Goal: Task Accomplishment & Management: Use online tool/utility

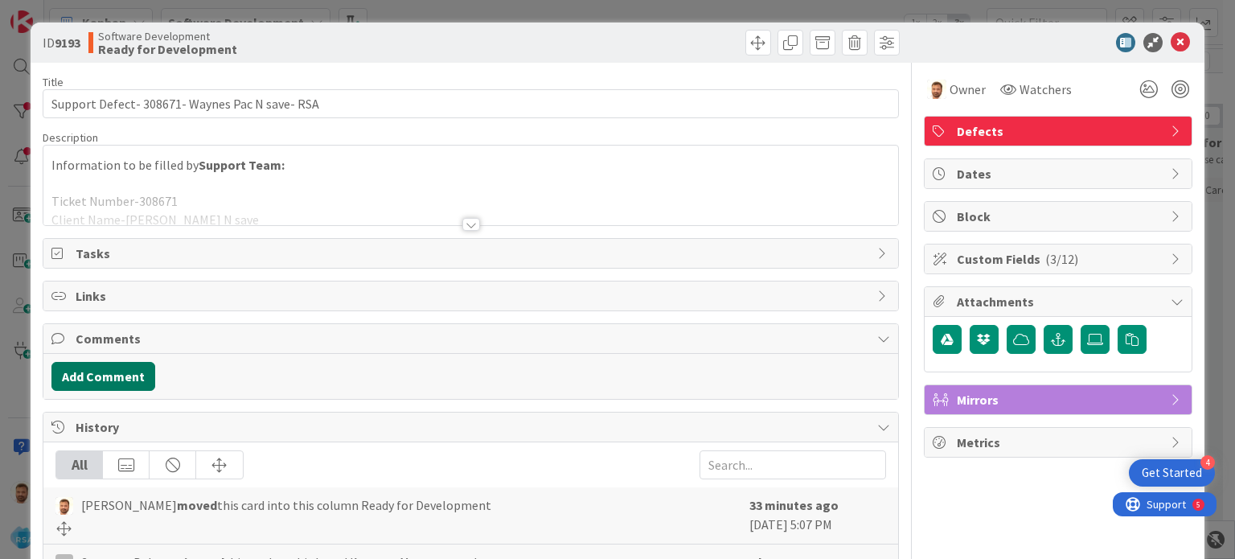
click at [121, 374] on button "Add Comment" at bounding box center [103, 376] width 104 height 29
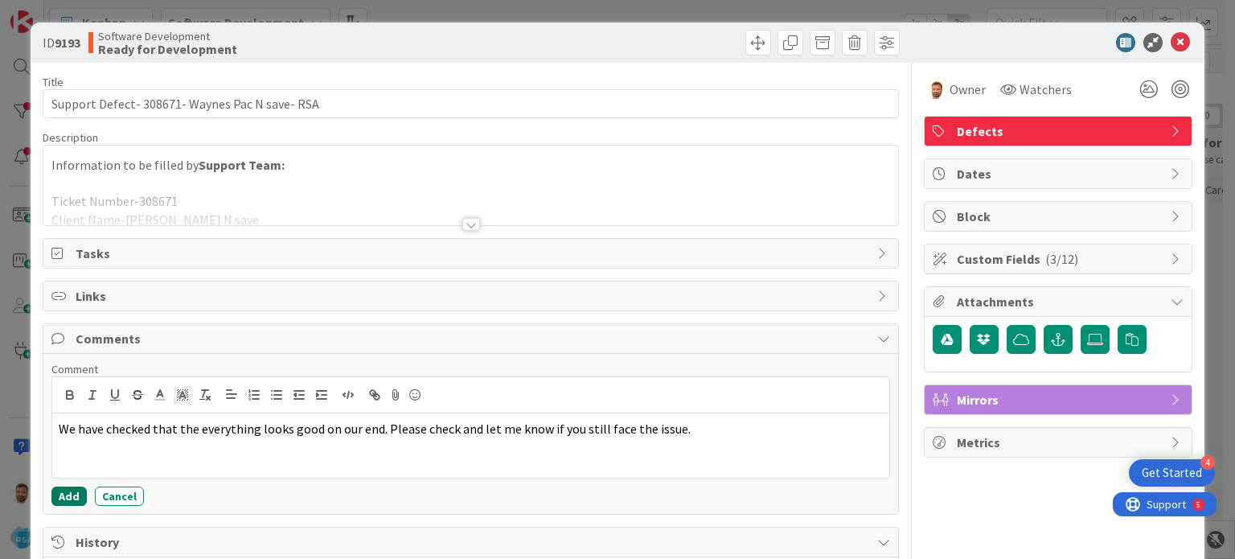
click at [72, 497] on button "Add" at bounding box center [68, 495] width 35 height 19
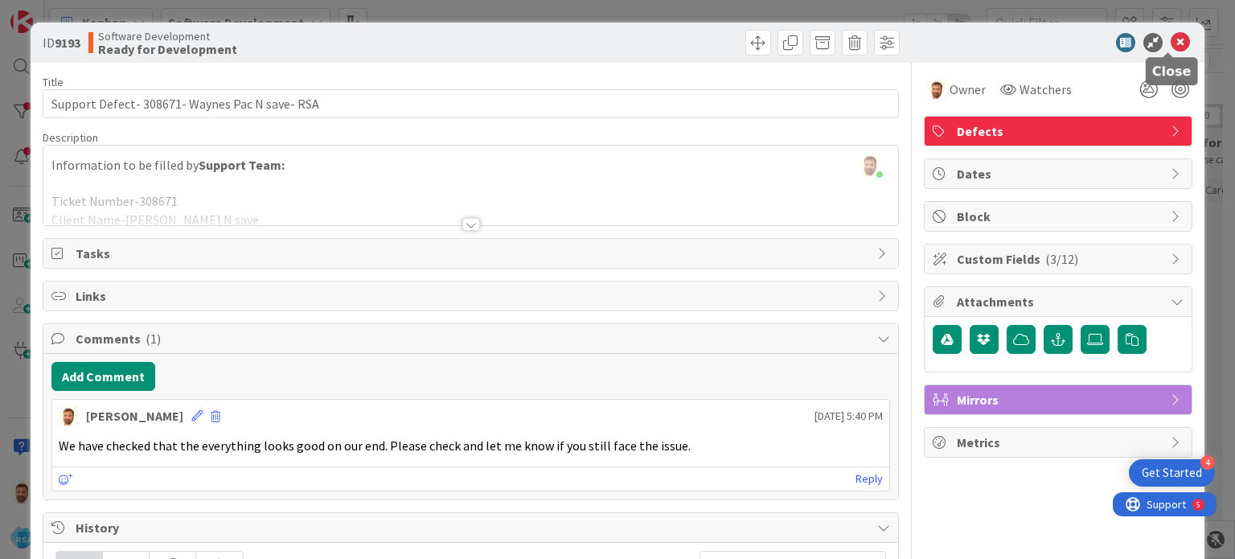
click at [1170, 39] on icon at bounding box center [1179, 42] width 19 height 19
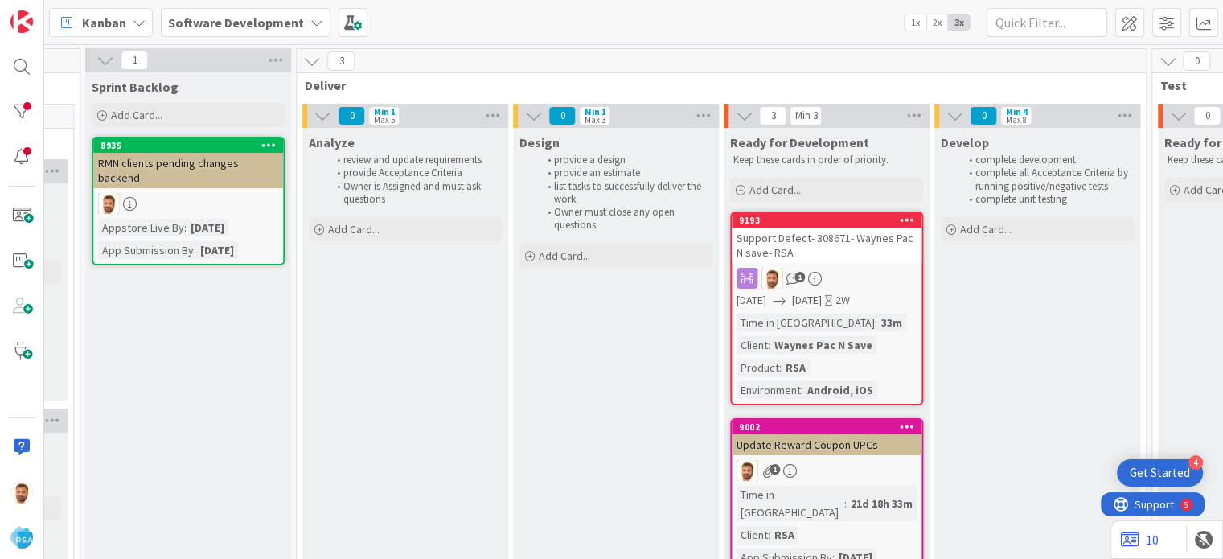
click at [797, 238] on div "Support Defect- 308671- Waynes Pac N save- RSA" at bounding box center [826, 244] width 190 height 35
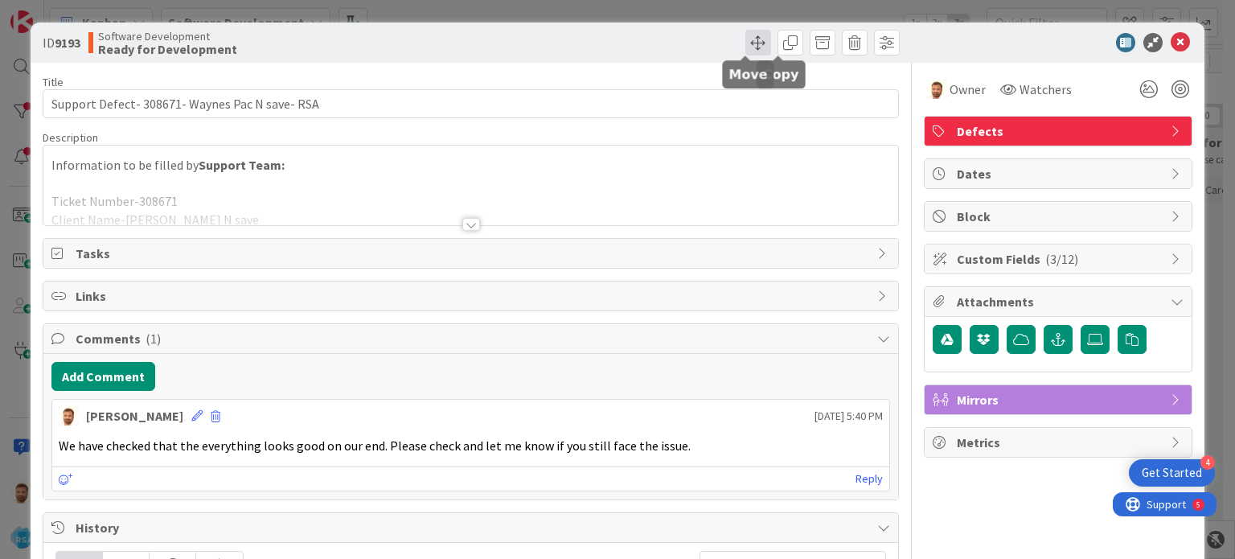
click at [745, 37] on span at bounding box center [758, 43] width 26 height 26
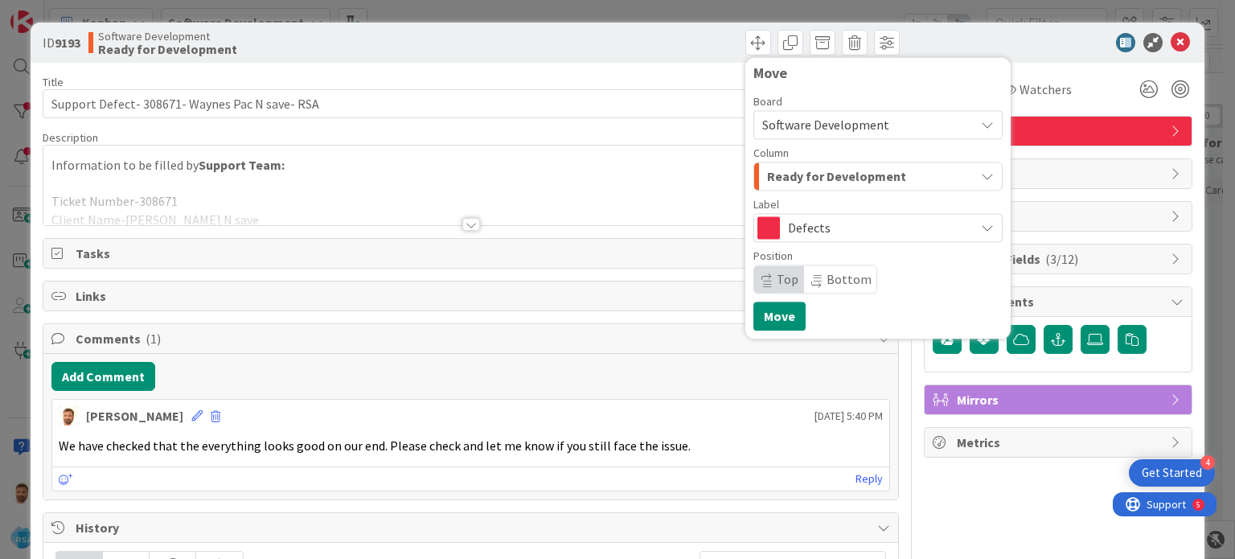
click at [795, 176] on span "Ready for Development" at bounding box center [836, 176] width 139 height 21
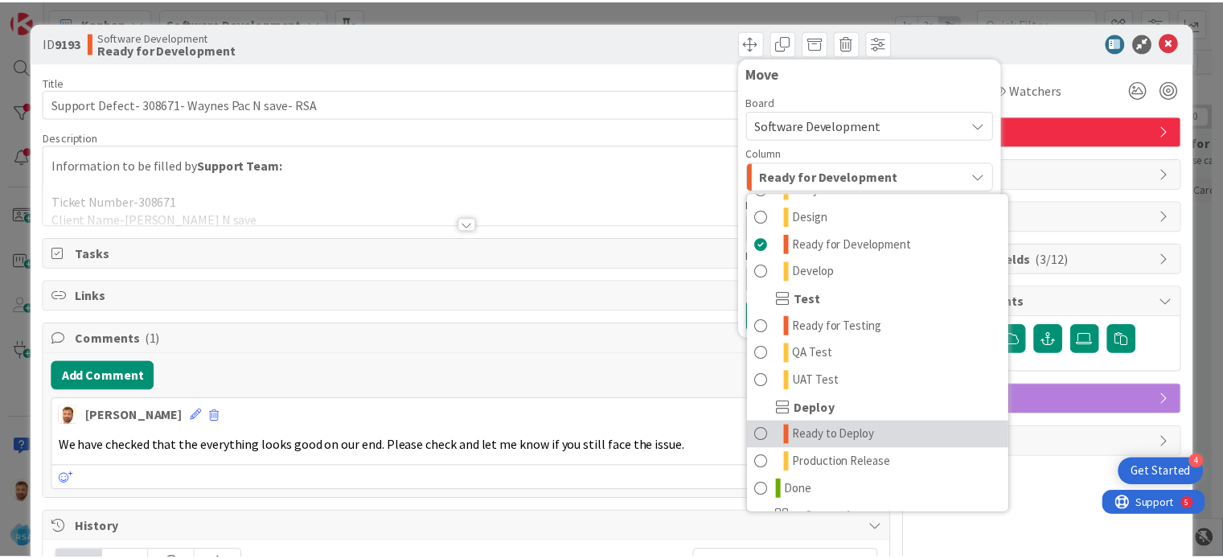
scroll to position [381, 0]
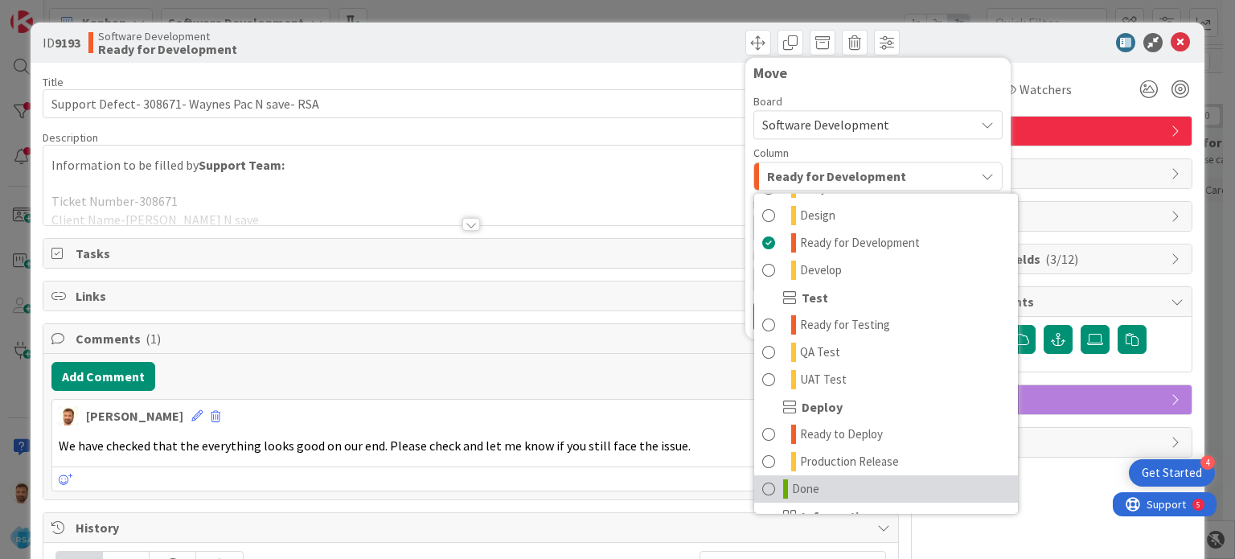
click at [792, 483] on span "Done" at bounding box center [805, 488] width 27 height 19
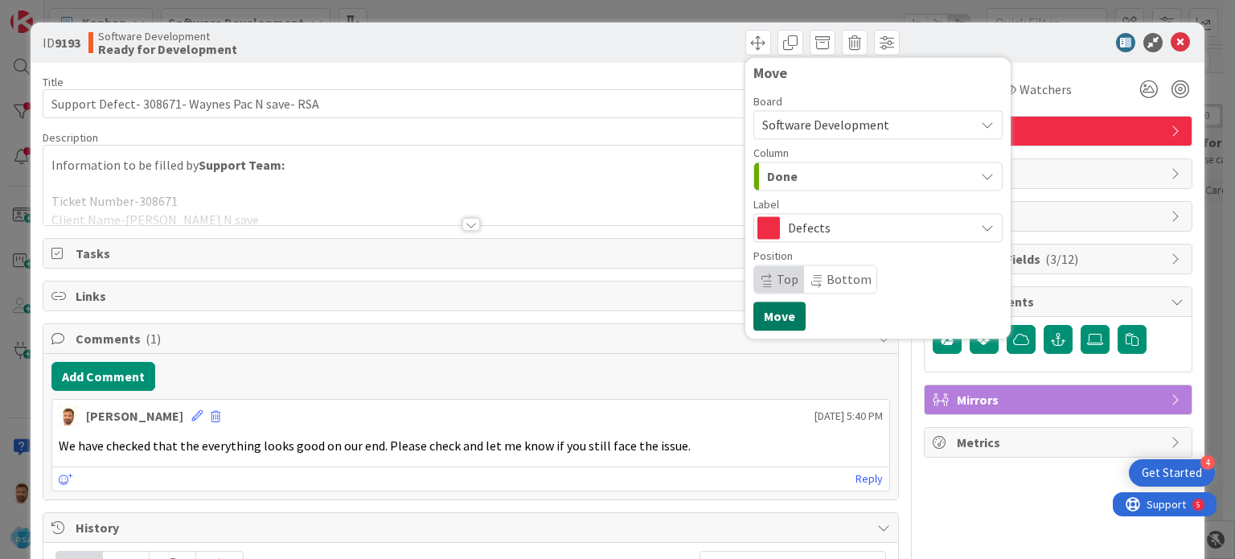
click at [767, 317] on button "Move" at bounding box center [779, 315] width 52 height 29
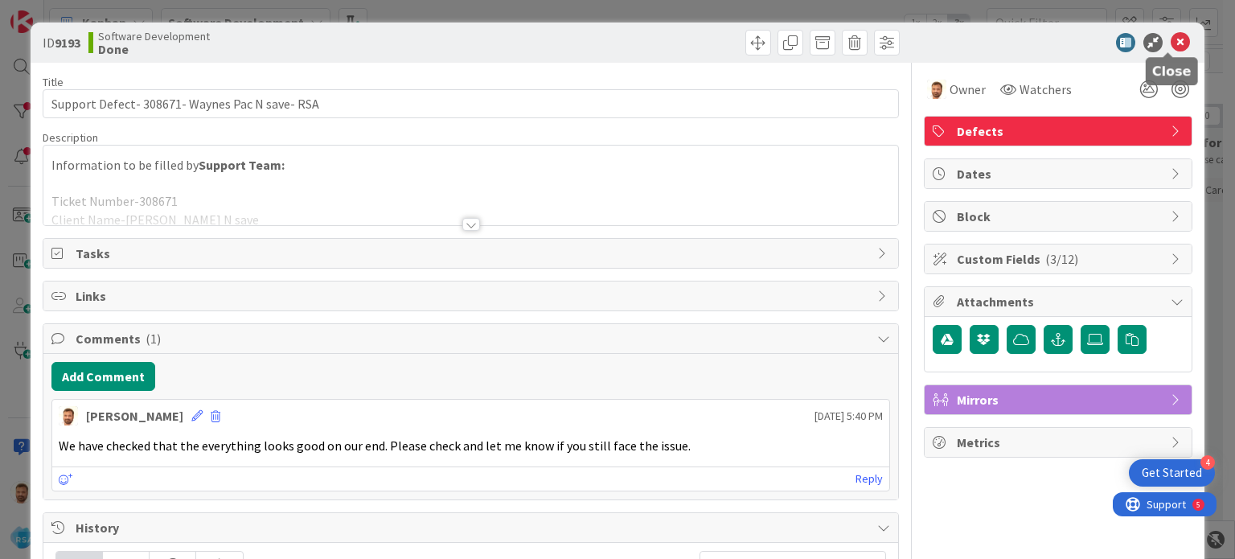
click at [1170, 40] on icon at bounding box center [1179, 42] width 19 height 19
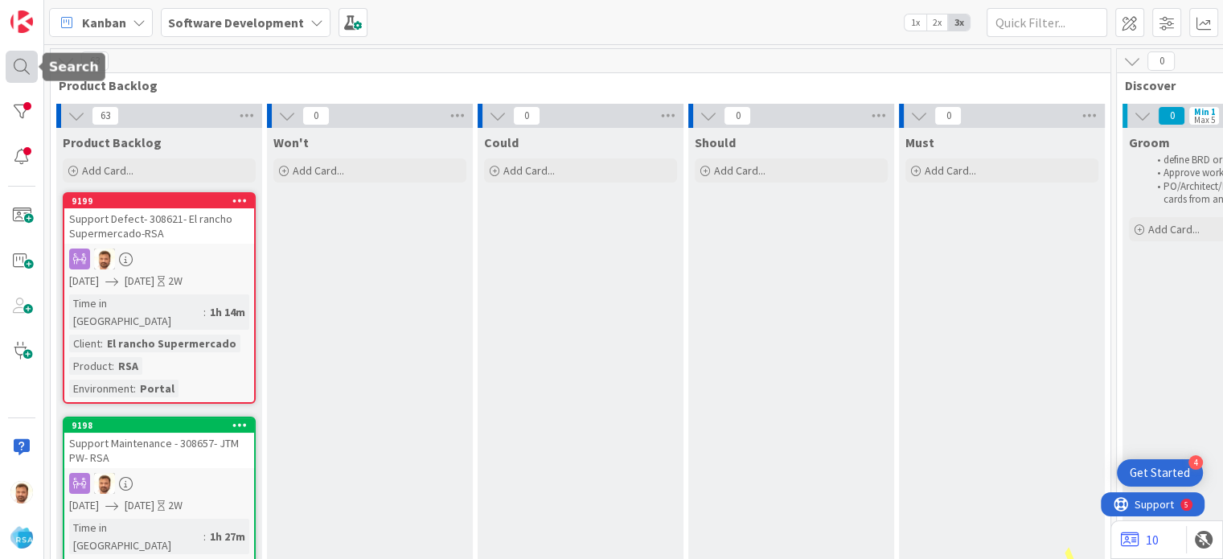
click at [15, 66] on div at bounding box center [22, 67] width 32 height 32
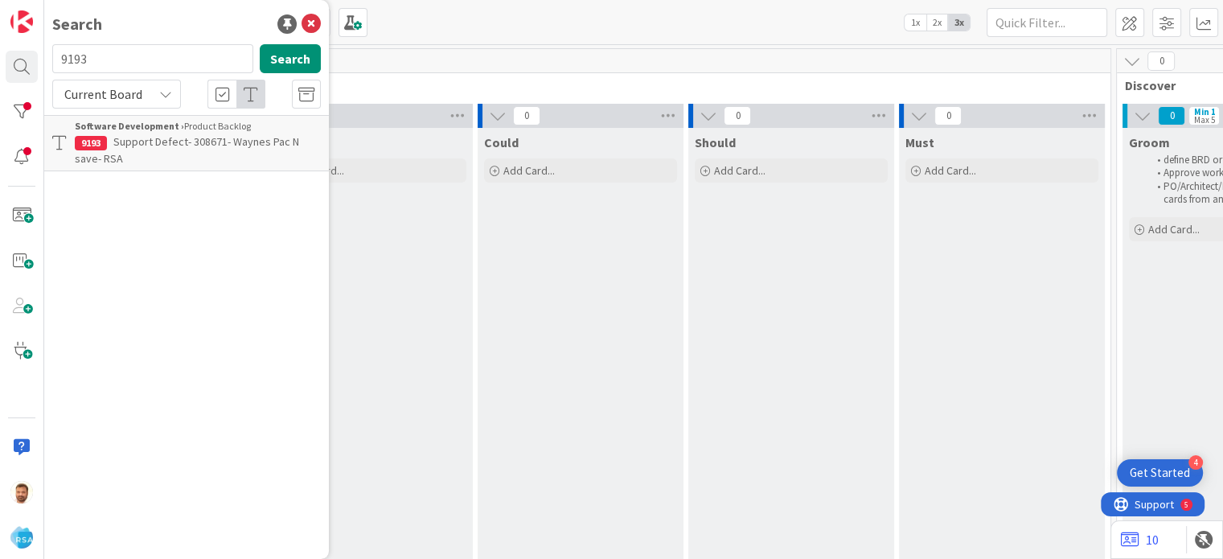
click at [92, 62] on input "9193" at bounding box center [152, 58] width 201 height 29
type input "9199"
click at [212, 148] on span "Support Defect- 308621- El rancho Supermercado-RSA" at bounding box center [176, 149] width 202 height 31
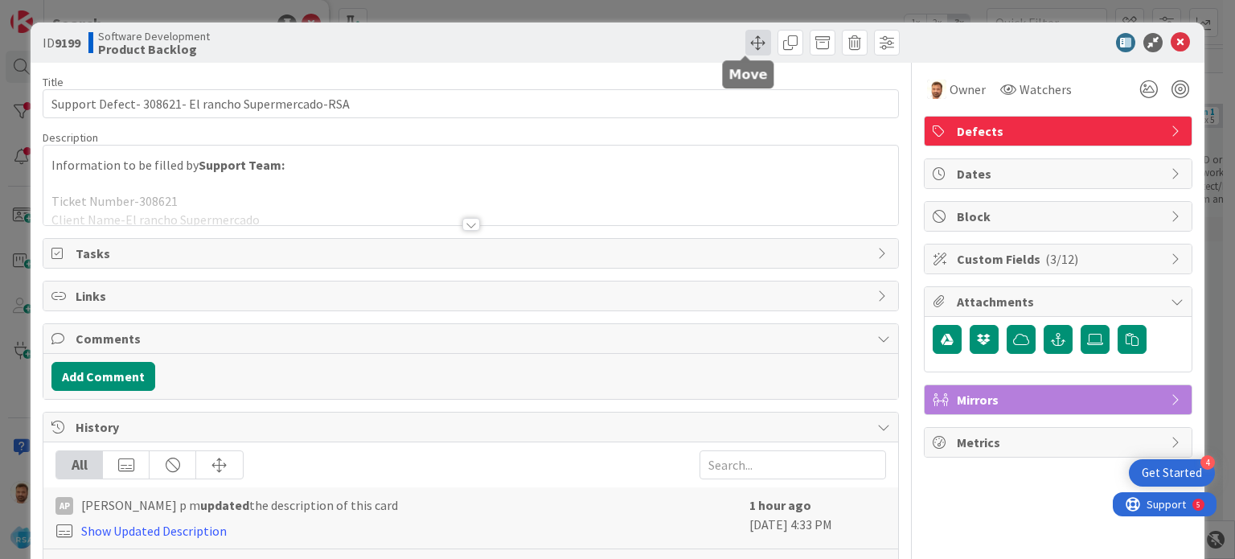
click at [745, 55] on span at bounding box center [758, 43] width 26 height 26
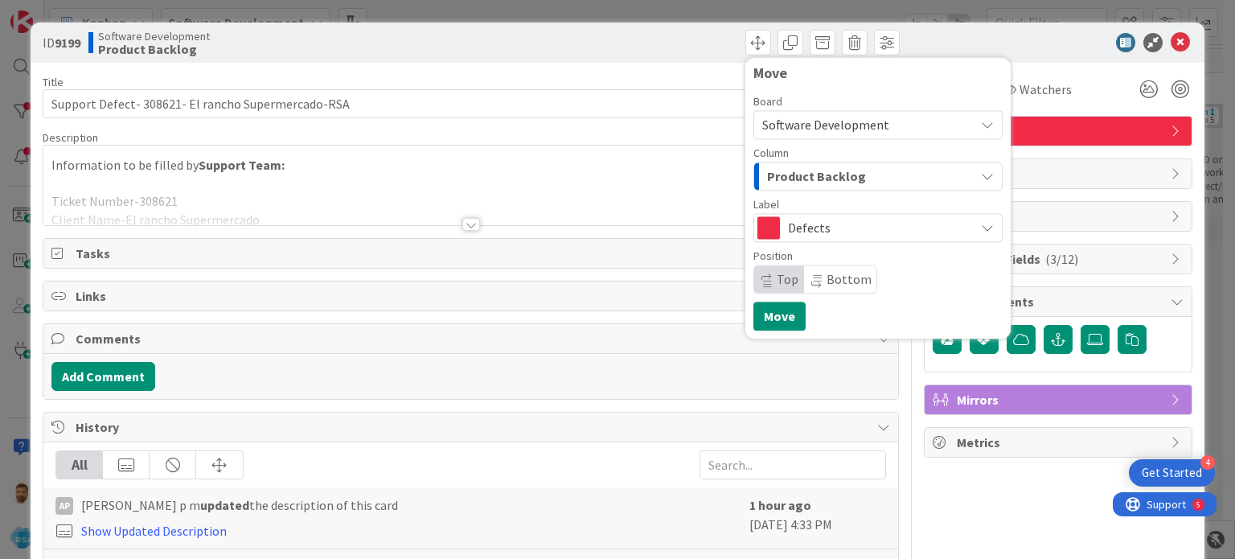
click at [767, 168] on span "Product Backlog" at bounding box center [816, 176] width 99 height 21
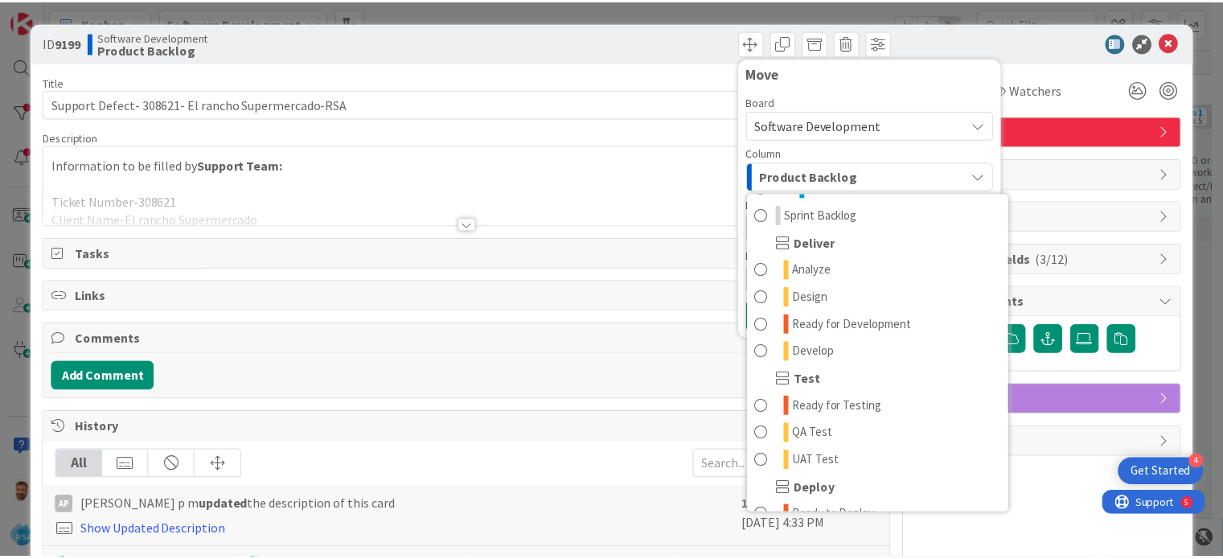
scroll to position [301, 0]
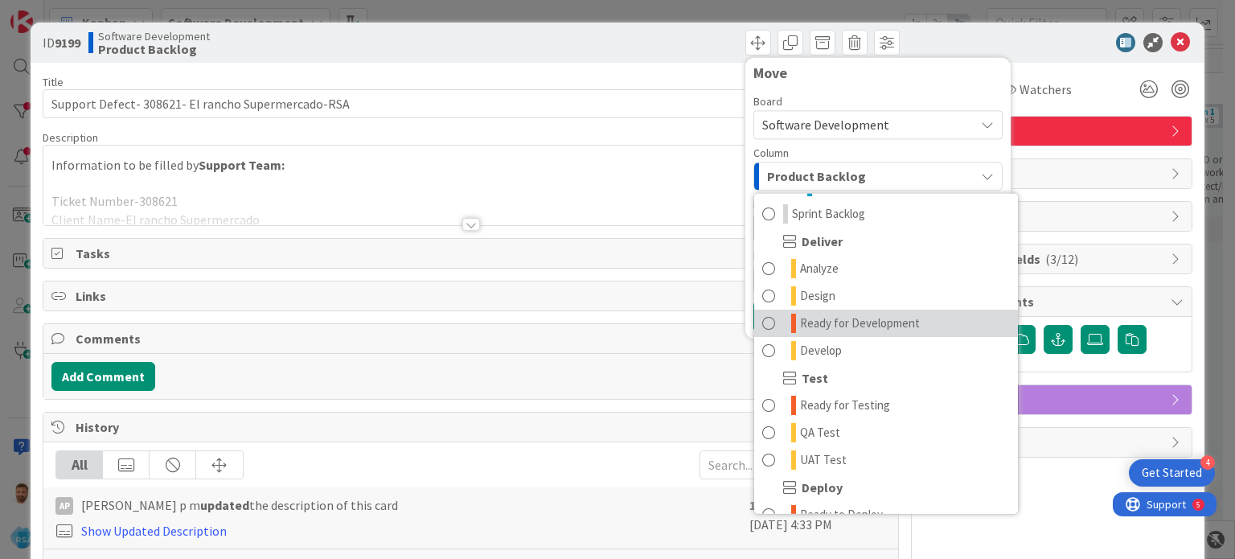
click at [845, 324] on span "Ready for Development" at bounding box center [860, 322] width 120 height 19
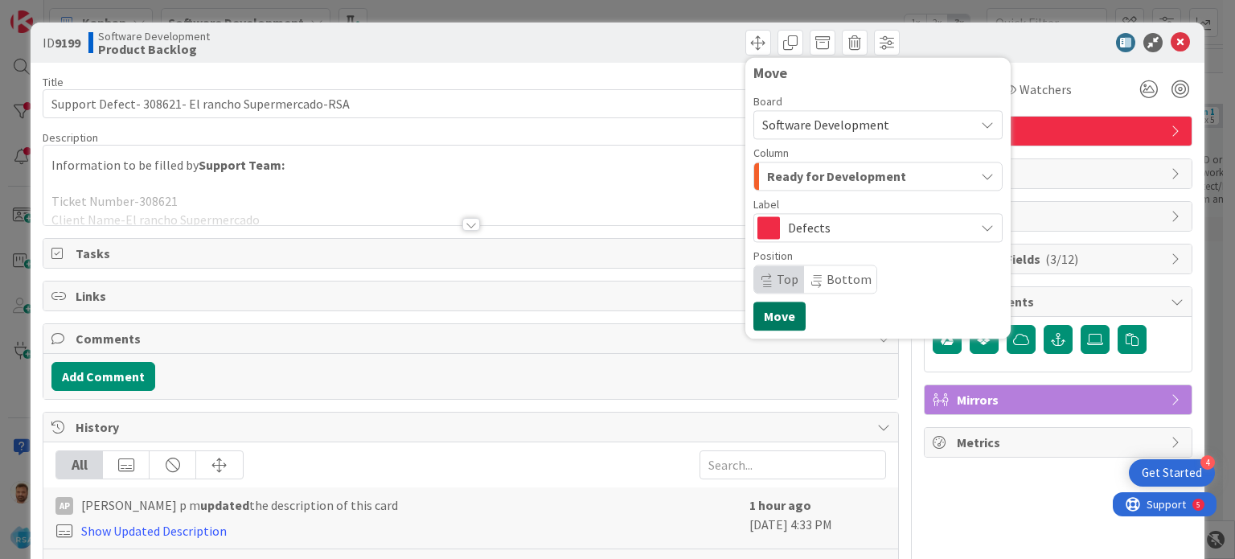
click at [791, 324] on button "Move" at bounding box center [779, 315] width 52 height 29
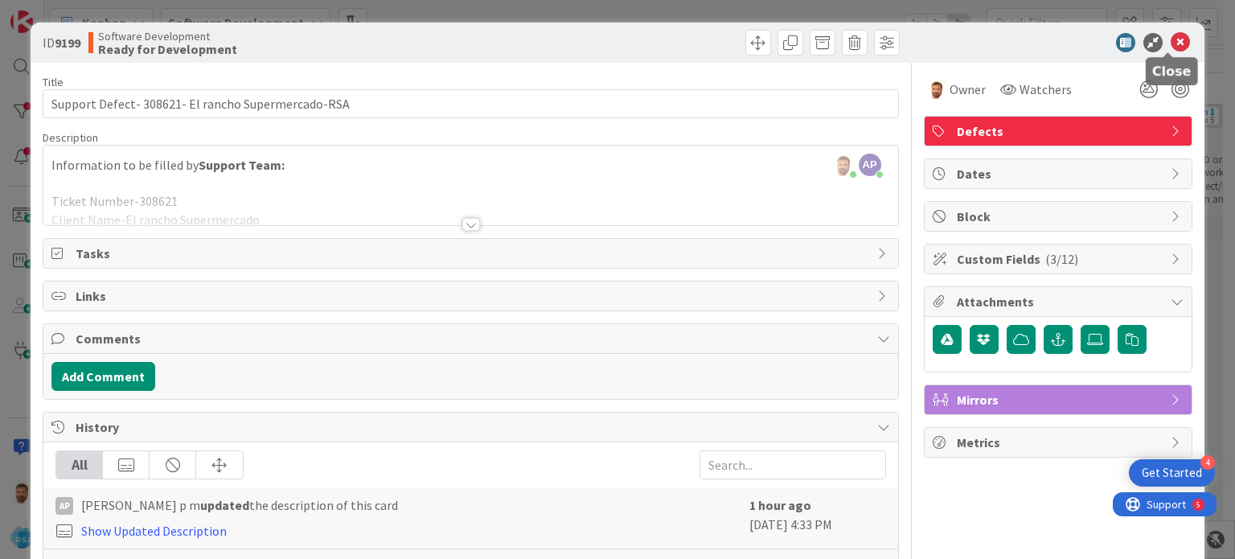
click at [1170, 41] on icon at bounding box center [1179, 42] width 19 height 19
